Goal: Task Accomplishment & Management: Manage account settings

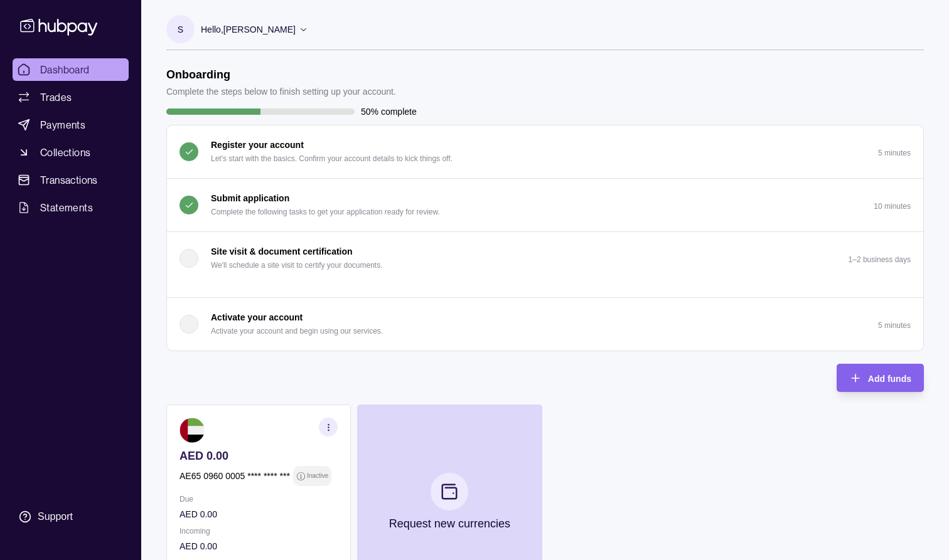
click at [344, 206] on p "Complete the following tasks to get your application ready for review." at bounding box center [325, 212] width 229 height 14
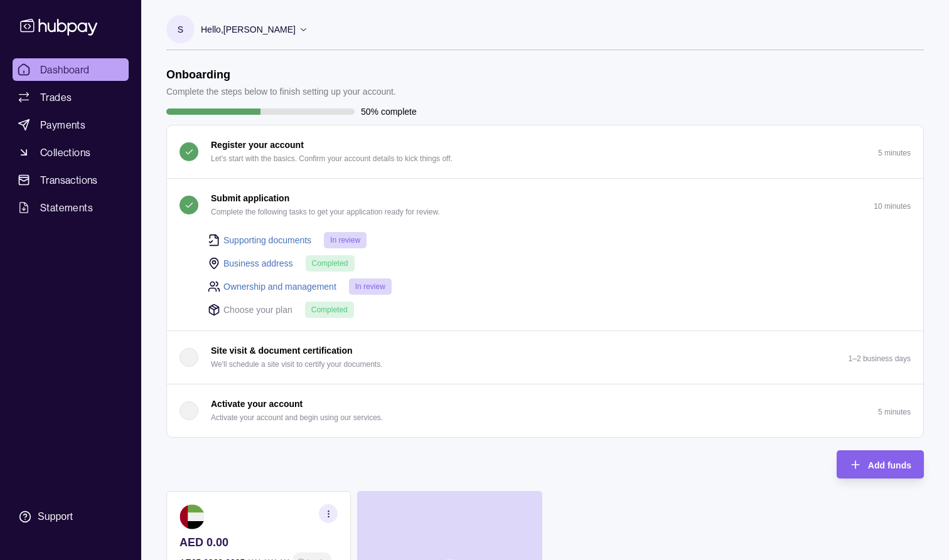
click at [371, 289] on span "In review" at bounding box center [370, 286] width 30 height 9
click at [186, 331] on div "Register your account Let's start with the basics. Confirm your account details…" at bounding box center [545, 281] width 756 height 312
click at [186, 331] on div "Submit application Complete the following tasks to get your application ready f…" at bounding box center [545, 255] width 756 height 152
click at [405, 418] on div "Register your account Let's start with the basics. Confirm your account details…" at bounding box center [545, 281] width 756 height 312
click at [406, 418] on button "Activate your account Activate your account and begin using our services. 5 min…" at bounding box center [545, 411] width 756 height 53
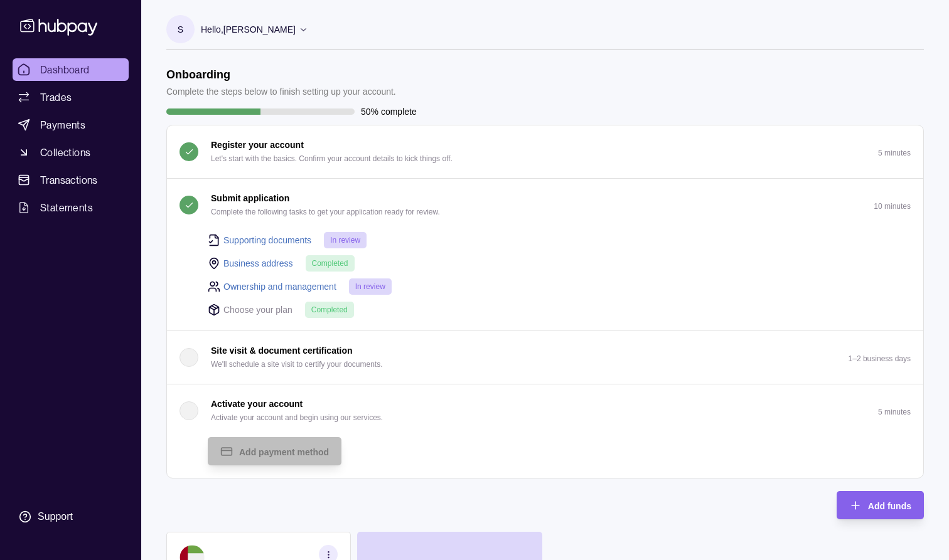
click at [406, 418] on div "Onboarding Complete the steps below to finish setting up your account. 50% comp…" at bounding box center [544, 397] width 757 height 658
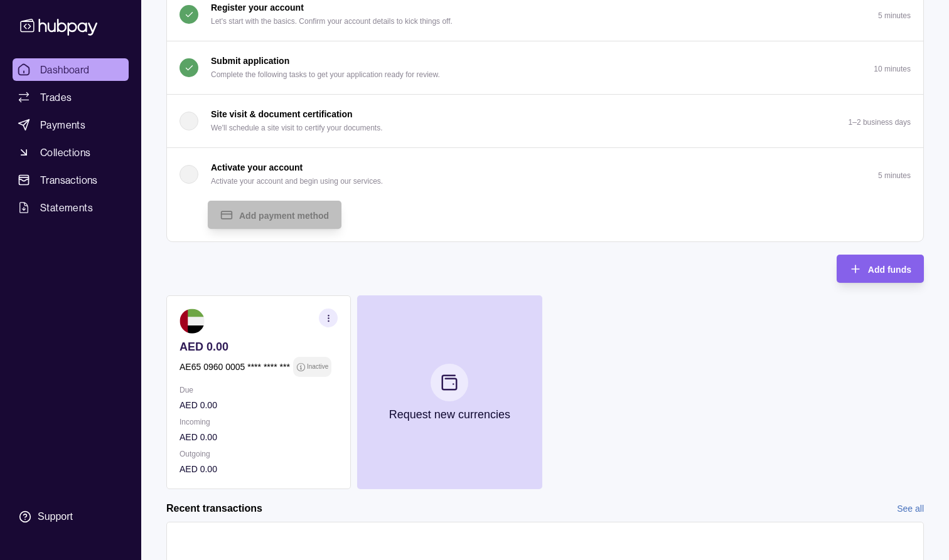
scroll to position [139, 0]
click at [333, 314] on icon "button" at bounding box center [328, 316] width 9 height 9
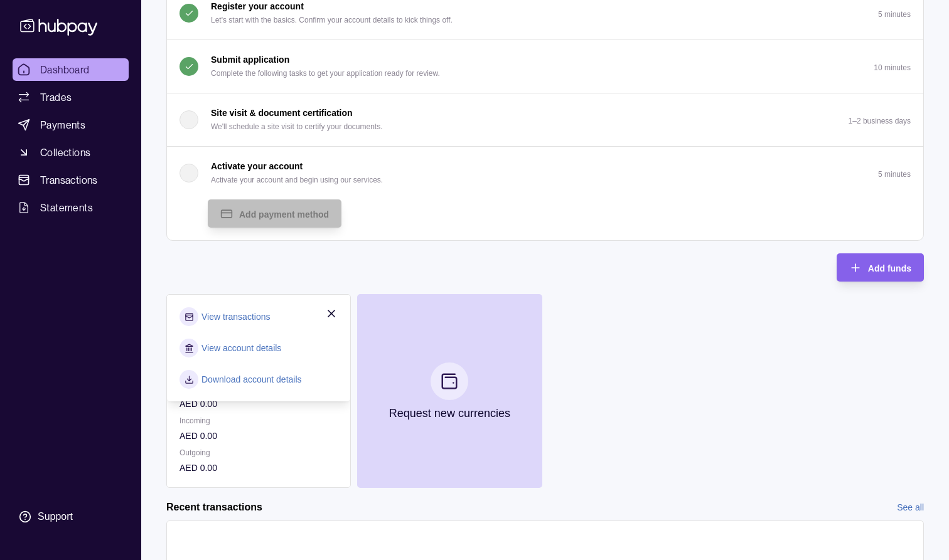
click at [248, 349] on link "View account details" at bounding box center [241, 348] width 80 height 14
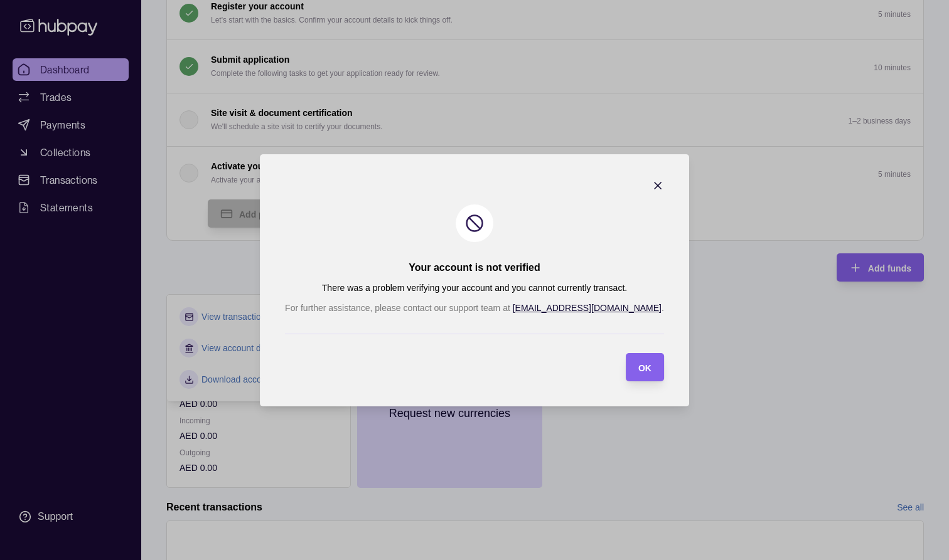
click at [651, 181] on icon "button" at bounding box center [657, 185] width 13 height 13
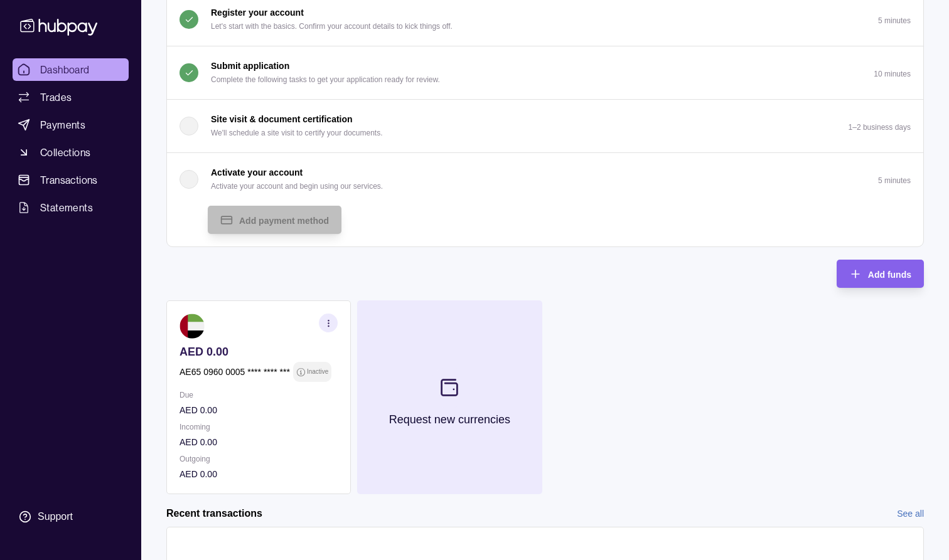
scroll to position [173, 0]
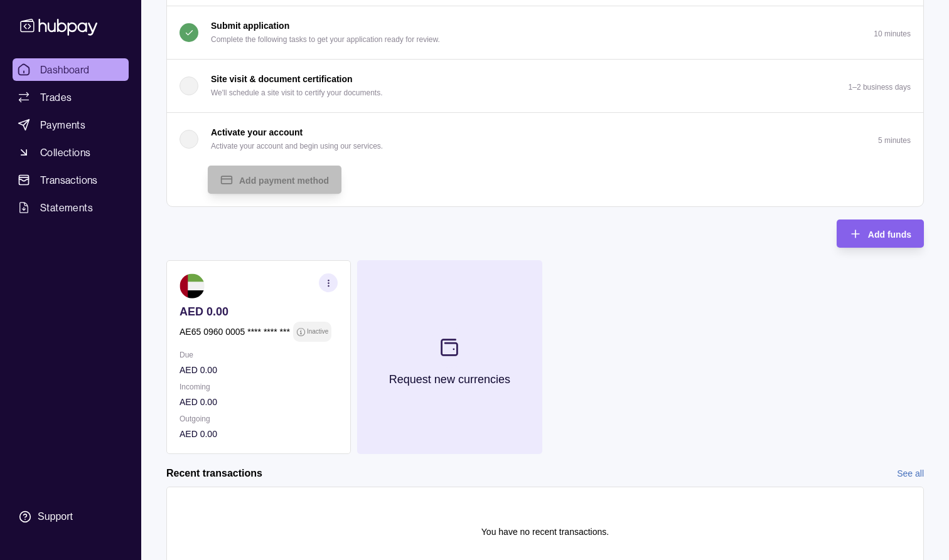
click at [491, 334] on button "Request new currencies" at bounding box center [449, 357] width 184 height 194
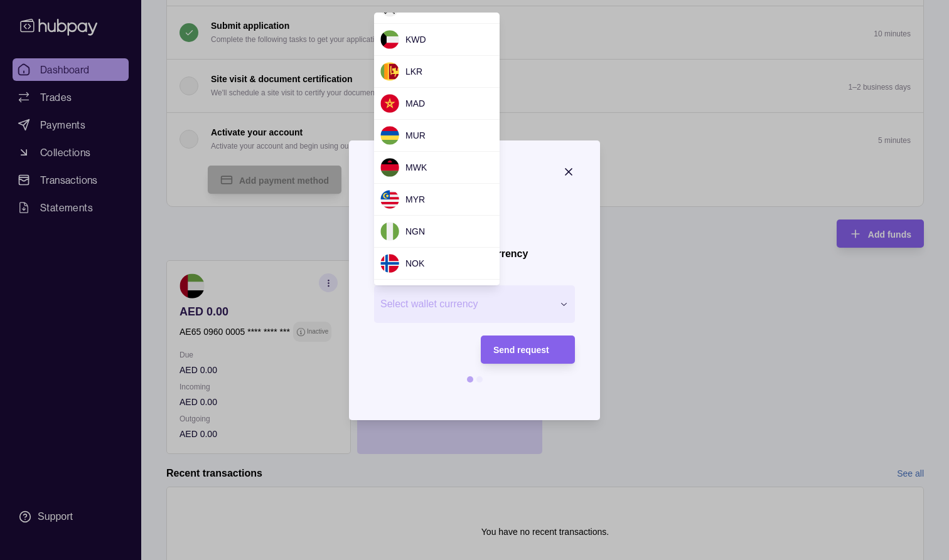
scroll to position [331, 0]
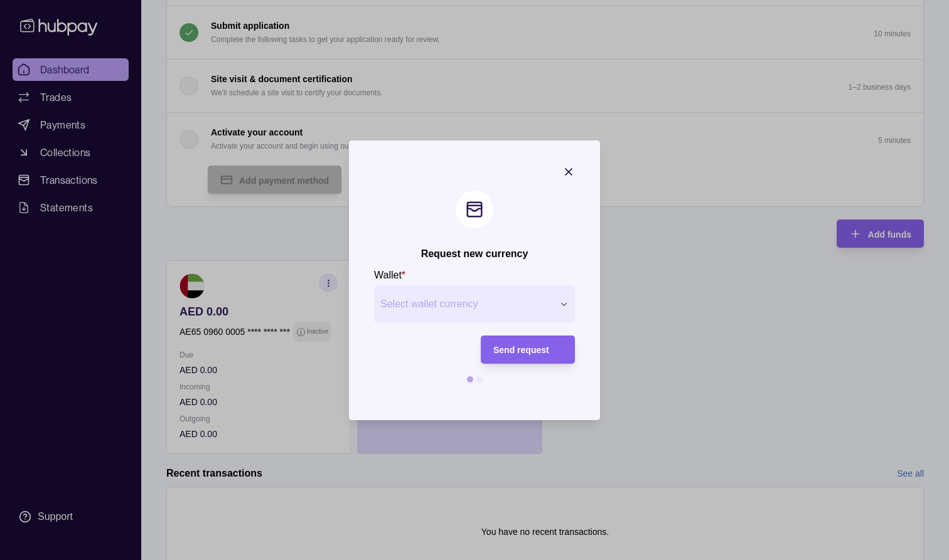
click at [570, 169] on icon "button" at bounding box center [568, 172] width 13 height 13
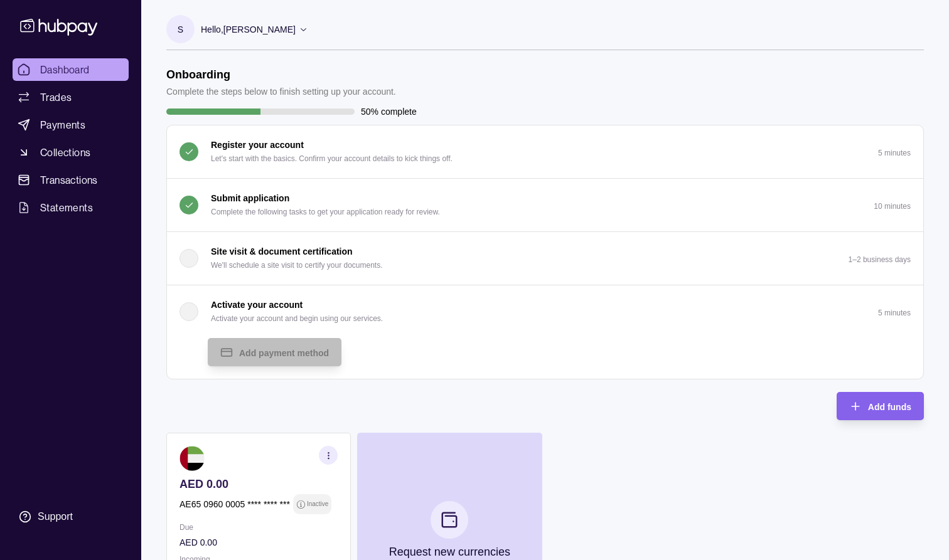
scroll to position [0, 0]
click at [260, 29] on p "Hello, [PERSON_NAME]" at bounding box center [248, 30] width 95 height 14
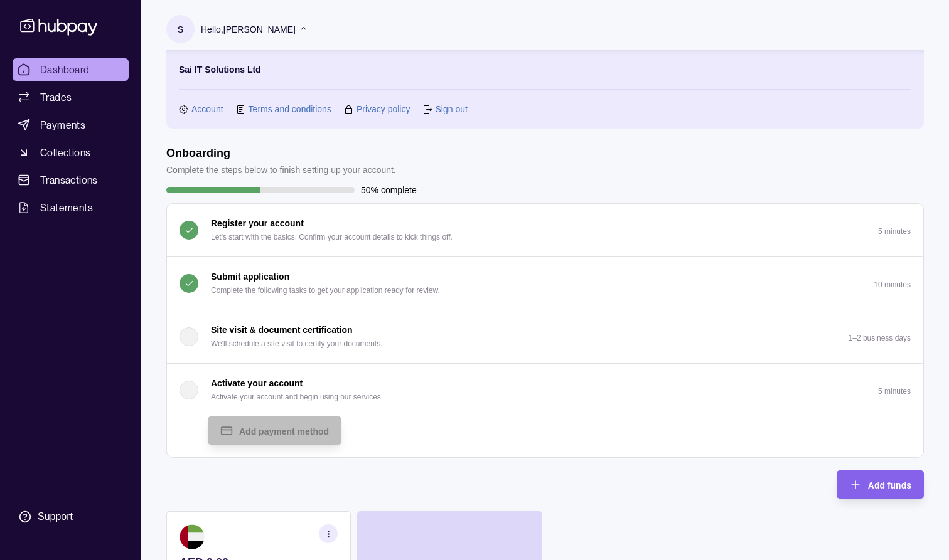
click at [173, 66] on div "Sai IT Solutions Ltd Account Terms and conditions Privacy policy Sign out" at bounding box center [544, 89] width 757 height 78
drag, startPoint x: 173, startPoint y: 66, endPoint x: 283, endPoint y: 66, distance: 110.4
click at [283, 66] on div "Sai IT Solutions Ltd Account Terms and conditions Privacy policy Sign out" at bounding box center [544, 89] width 757 height 78
click at [283, 66] on section "Sai IT Solutions Ltd Account Terms and conditions Privacy policy Sign out" at bounding box center [545, 89] width 732 height 53
